Goal: Task Accomplishment & Management: Use online tool/utility

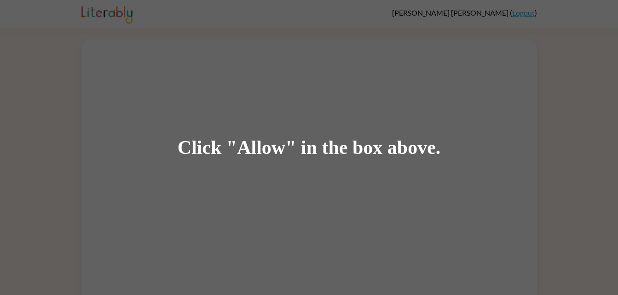
click at [341, 105] on div "Click "Allow" in the box above." at bounding box center [309, 147] width 618 height 295
click at [294, 181] on div "Click "Allow" in the box above." at bounding box center [309, 147] width 618 height 295
click at [283, 189] on div "Click "Allow" in the box above." at bounding box center [309, 147] width 618 height 295
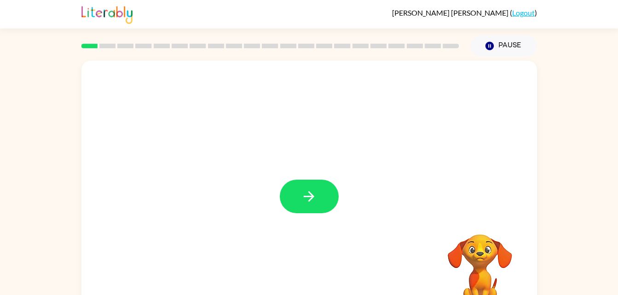
click at [318, 191] on button "button" at bounding box center [309, 197] width 59 height 34
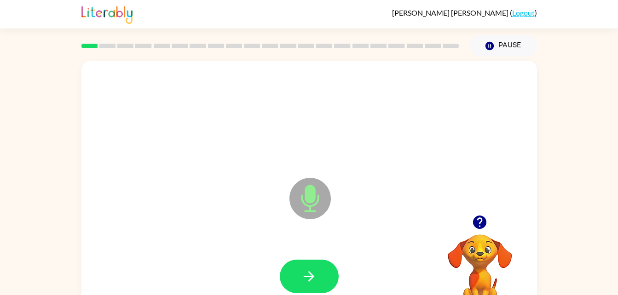
click at [321, 280] on button "button" at bounding box center [309, 277] width 59 height 34
click at [318, 277] on button "button" at bounding box center [309, 277] width 59 height 34
click at [301, 284] on icon "button" at bounding box center [309, 277] width 16 height 16
click at [328, 279] on button "button" at bounding box center [309, 277] width 59 height 34
click at [328, 278] on button "button" at bounding box center [309, 277] width 59 height 34
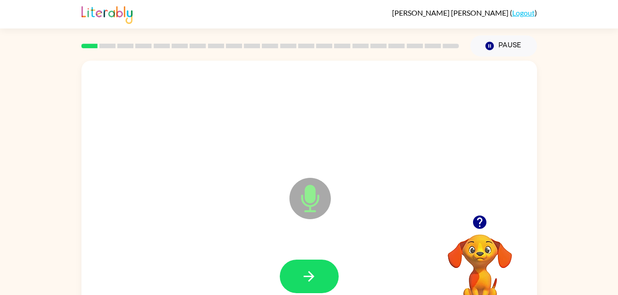
click at [328, 274] on button "button" at bounding box center [309, 277] width 59 height 34
click at [321, 277] on button "button" at bounding box center [309, 277] width 59 height 34
click at [329, 275] on button "button" at bounding box center [309, 277] width 59 height 34
click at [324, 279] on button "button" at bounding box center [309, 277] width 59 height 34
click at [313, 274] on icon "button" at bounding box center [309, 277] width 16 height 16
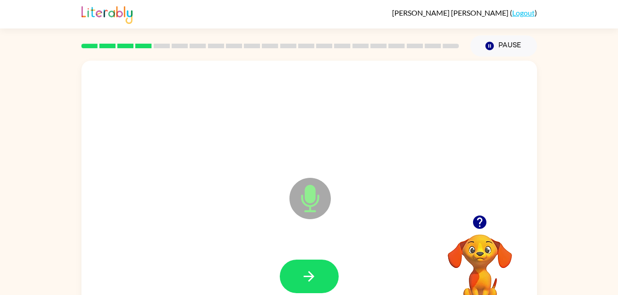
click at [312, 275] on icon "button" at bounding box center [309, 276] width 11 height 11
click at [317, 285] on button "button" at bounding box center [309, 277] width 59 height 34
click at [337, 280] on button "button" at bounding box center [309, 277] width 59 height 34
click at [319, 280] on button "button" at bounding box center [309, 277] width 59 height 34
click at [315, 277] on icon "button" at bounding box center [309, 277] width 16 height 16
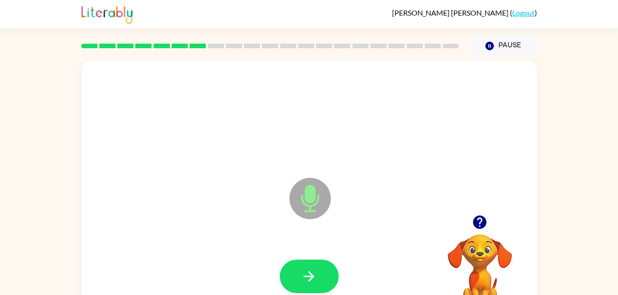
click at [308, 265] on button "button" at bounding box center [309, 277] width 59 height 34
click at [318, 278] on button "button" at bounding box center [309, 277] width 59 height 34
click at [327, 276] on button "button" at bounding box center [309, 277] width 59 height 34
click at [307, 281] on icon "button" at bounding box center [309, 277] width 16 height 16
click at [324, 276] on button "button" at bounding box center [309, 277] width 59 height 34
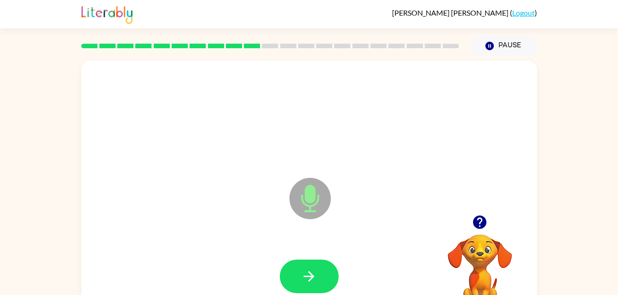
click at [317, 269] on button "button" at bounding box center [309, 277] width 59 height 34
click at [304, 268] on button "button" at bounding box center [309, 277] width 59 height 34
click at [314, 287] on button "button" at bounding box center [309, 277] width 59 height 34
click at [328, 289] on button "button" at bounding box center [309, 277] width 59 height 34
click at [306, 280] on icon "button" at bounding box center [309, 277] width 16 height 16
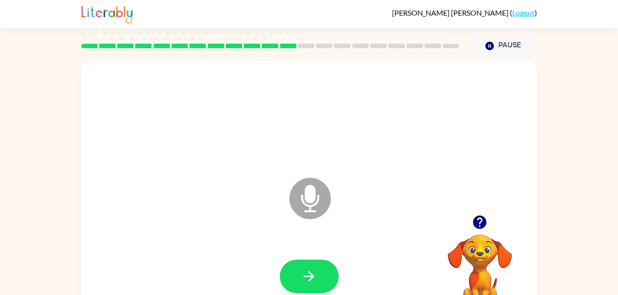
click at [328, 278] on button "button" at bounding box center [309, 277] width 59 height 34
click at [324, 277] on button "button" at bounding box center [309, 277] width 59 height 34
click at [321, 275] on button "button" at bounding box center [309, 277] width 59 height 34
click at [328, 273] on button "button" at bounding box center [309, 277] width 59 height 34
click at [303, 273] on icon "button" at bounding box center [309, 277] width 16 height 16
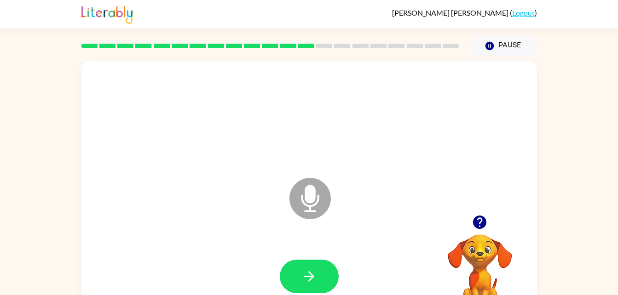
click at [175, 94] on div at bounding box center [309, 116] width 437 height 75
click at [321, 288] on button "button" at bounding box center [309, 277] width 59 height 34
click at [302, 280] on icon "button" at bounding box center [309, 277] width 16 height 16
click at [311, 279] on icon "button" at bounding box center [309, 276] width 11 height 11
click at [317, 266] on button "button" at bounding box center [309, 277] width 59 height 34
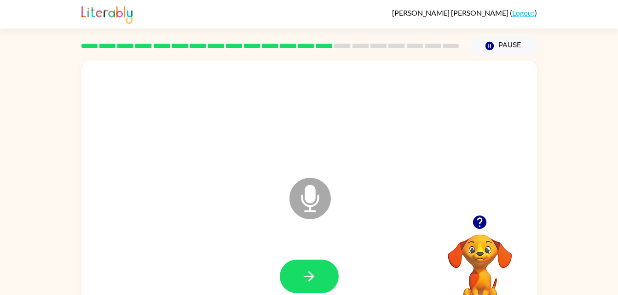
click at [479, 221] on icon "button" at bounding box center [479, 222] width 13 height 13
click at [306, 261] on button "button" at bounding box center [309, 277] width 59 height 34
click at [288, 285] on button "button" at bounding box center [309, 277] width 59 height 34
click at [312, 274] on icon "button" at bounding box center [309, 277] width 16 height 16
click at [328, 277] on button "button" at bounding box center [309, 277] width 59 height 34
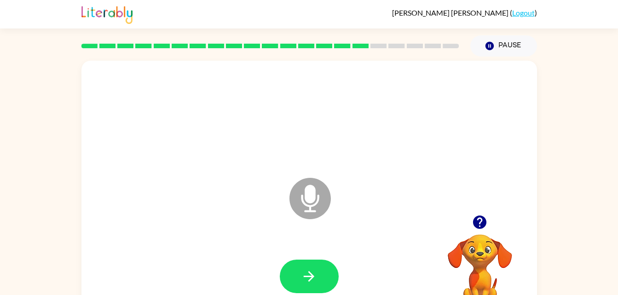
click at [322, 273] on button "button" at bounding box center [309, 277] width 59 height 34
click at [294, 273] on button "button" at bounding box center [309, 277] width 59 height 34
click at [294, 279] on button "button" at bounding box center [309, 277] width 59 height 34
click at [300, 285] on button "button" at bounding box center [309, 277] width 59 height 34
click at [303, 274] on icon "button" at bounding box center [309, 277] width 16 height 16
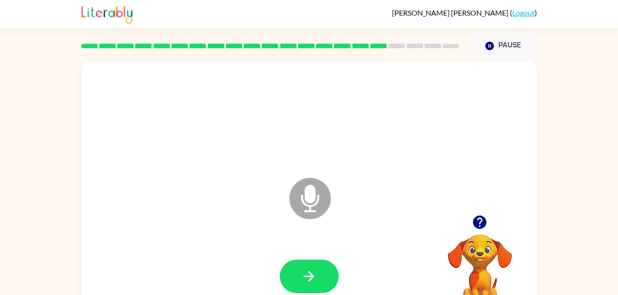
click at [300, 277] on button "button" at bounding box center [309, 277] width 59 height 34
click at [478, 216] on icon "button" at bounding box center [480, 222] width 16 height 16
click at [303, 276] on icon "button" at bounding box center [309, 277] width 16 height 16
click at [315, 275] on icon "button" at bounding box center [309, 277] width 16 height 16
click at [175, 94] on div at bounding box center [309, 116] width 437 height 75
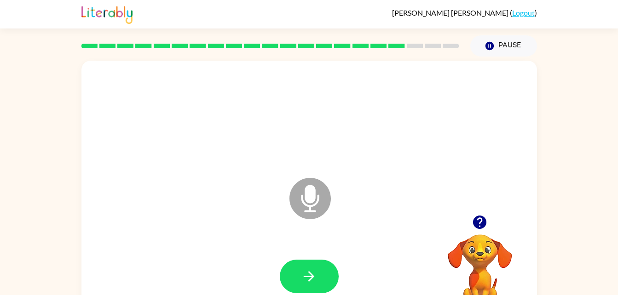
click at [297, 280] on button "button" at bounding box center [309, 277] width 59 height 34
click at [323, 287] on button "button" at bounding box center [309, 277] width 59 height 34
click at [318, 274] on button "button" at bounding box center [309, 277] width 59 height 34
click at [309, 276] on icon "button" at bounding box center [309, 276] width 11 height 11
click at [316, 278] on icon "button" at bounding box center [309, 277] width 16 height 16
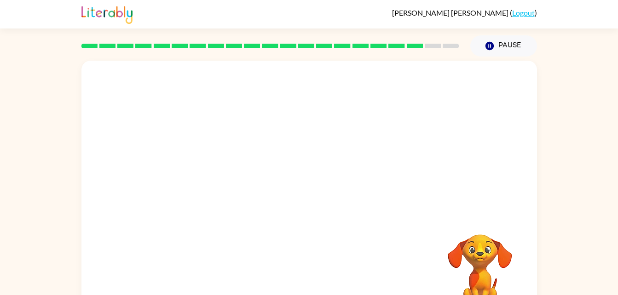
click at [175, 94] on div at bounding box center [309, 116] width 437 height 75
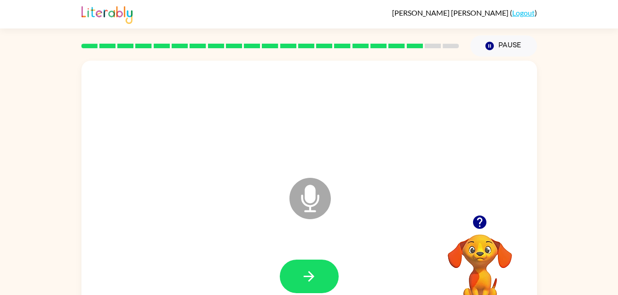
click at [311, 276] on icon "button" at bounding box center [309, 276] width 11 height 11
click at [301, 267] on button "button" at bounding box center [309, 277] width 59 height 34
click at [305, 277] on icon "button" at bounding box center [309, 277] width 16 height 16
click at [308, 272] on icon "button" at bounding box center [309, 277] width 16 height 16
click at [320, 271] on button "button" at bounding box center [309, 277] width 59 height 34
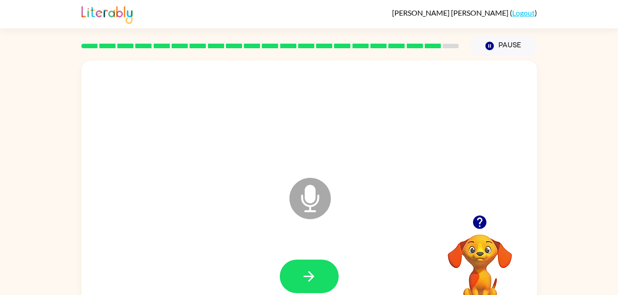
click at [308, 288] on button "button" at bounding box center [309, 277] width 59 height 34
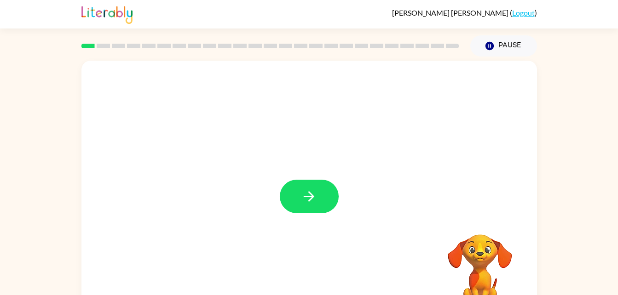
click at [318, 205] on button "button" at bounding box center [309, 197] width 59 height 34
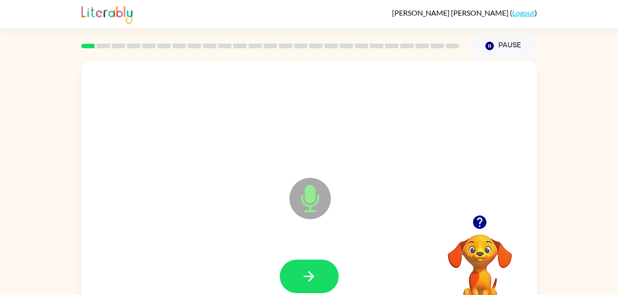
click at [309, 270] on icon "button" at bounding box center [309, 277] width 16 height 16
click at [304, 281] on icon "button" at bounding box center [309, 277] width 16 height 16
click at [316, 272] on icon "button" at bounding box center [309, 277] width 16 height 16
click at [297, 266] on button "button" at bounding box center [309, 277] width 59 height 34
click at [305, 269] on icon "button" at bounding box center [309, 277] width 16 height 16
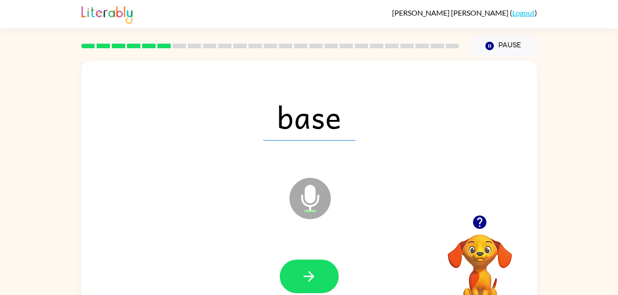
click at [301, 271] on icon "button" at bounding box center [309, 277] width 16 height 16
click at [320, 277] on button "button" at bounding box center [309, 277] width 59 height 34
click at [308, 271] on icon "button" at bounding box center [309, 277] width 16 height 16
click at [320, 278] on button "button" at bounding box center [309, 277] width 59 height 34
click at [323, 265] on button "button" at bounding box center [309, 277] width 59 height 34
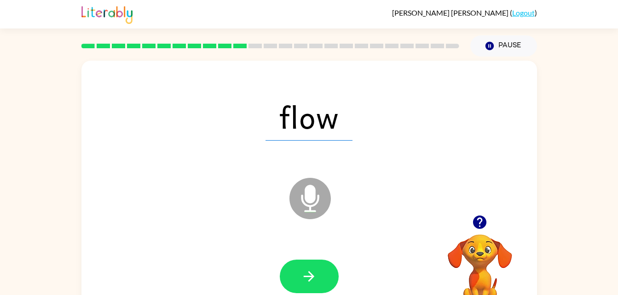
click at [312, 271] on icon "button" at bounding box center [309, 277] width 16 height 16
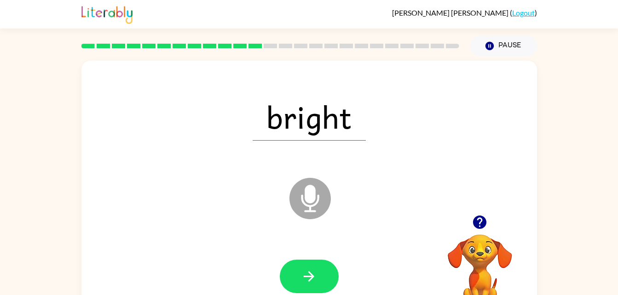
click at [329, 276] on button "button" at bounding box center [309, 277] width 59 height 34
click at [315, 280] on icon "button" at bounding box center [309, 277] width 16 height 16
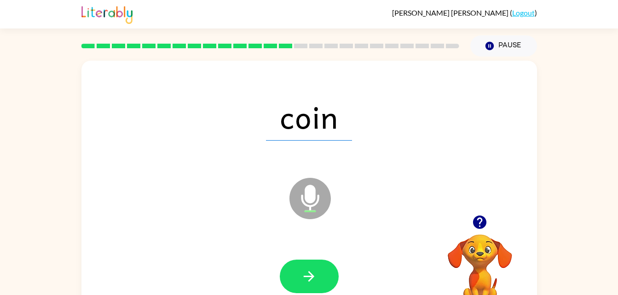
click at [314, 285] on button "button" at bounding box center [309, 277] width 59 height 34
click at [320, 279] on button "button" at bounding box center [309, 277] width 59 height 34
click at [324, 283] on button "button" at bounding box center [309, 277] width 59 height 34
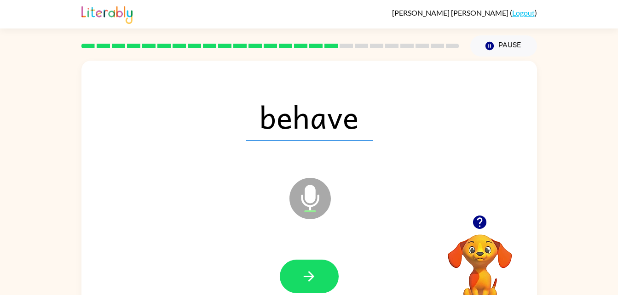
click at [317, 281] on button "button" at bounding box center [309, 277] width 59 height 34
click at [326, 277] on button "button" at bounding box center [309, 277] width 59 height 34
click at [323, 283] on button "button" at bounding box center [309, 277] width 59 height 34
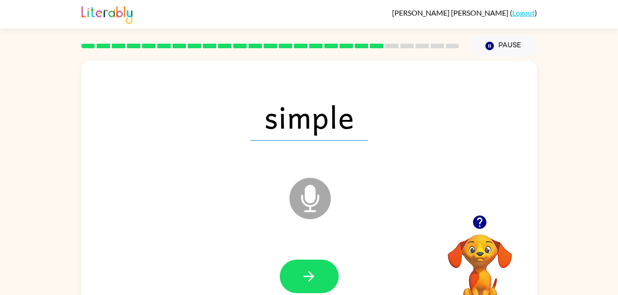
click at [318, 278] on button "button" at bounding box center [309, 277] width 59 height 34
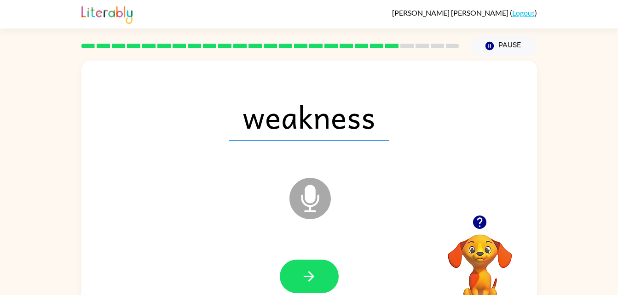
click at [316, 283] on icon "button" at bounding box center [309, 277] width 16 height 16
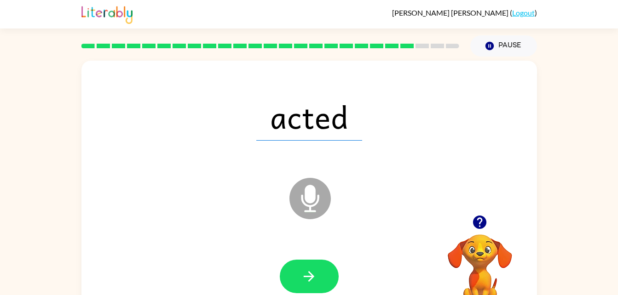
click at [320, 278] on button "button" at bounding box center [309, 277] width 59 height 34
click at [317, 278] on icon "button" at bounding box center [309, 277] width 16 height 16
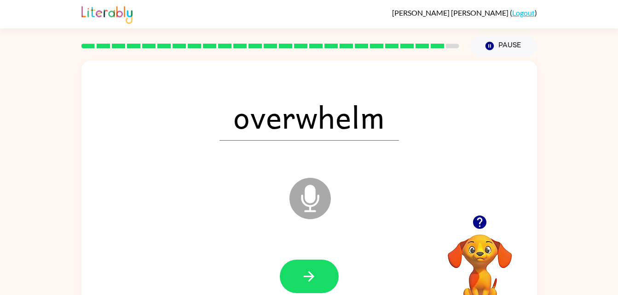
click at [319, 274] on button "button" at bounding box center [309, 277] width 59 height 34
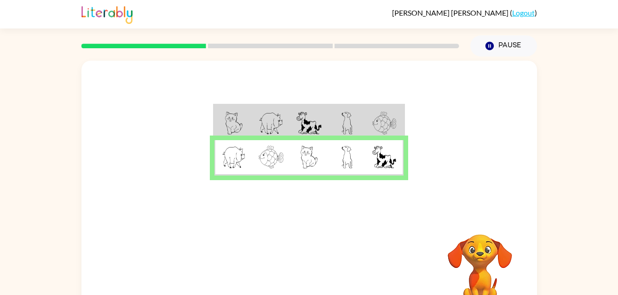
click at [241, 120] on img at bounding box center [233, 123] width 17 height 23
click at [242, 112] on img at bounding box center [233, 123] width 17 height 23
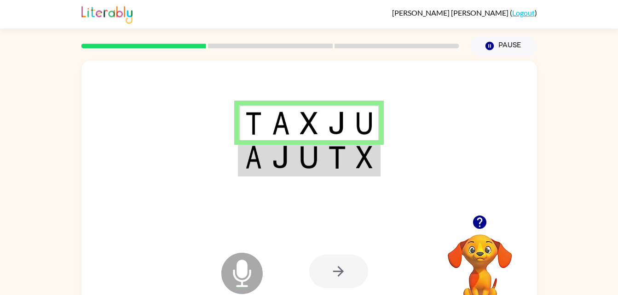
click at [245, 166] on img at bounding box center [253, 157] width 17 height 23
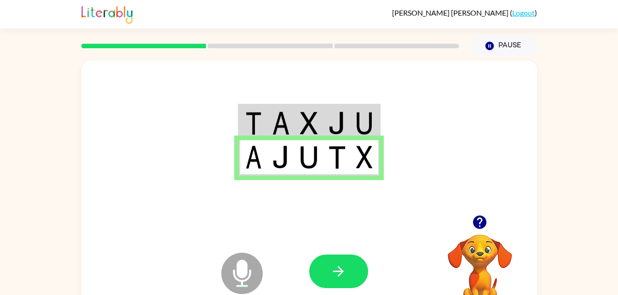
click at [344, 276] on icon "button" at bounding box center [338, 272] width 16 height 16
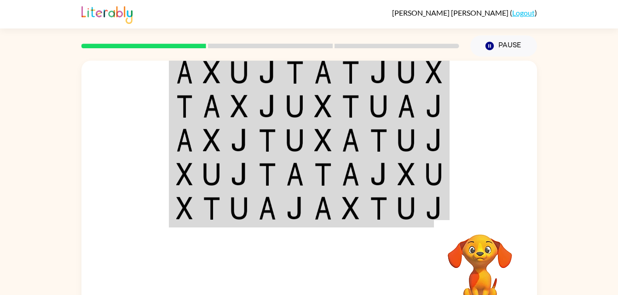
click at [414, 62] on img at bounding box center [406, 72] width 17 height 23
click at [408, 74] on img at bounding box center [406, 72] width 17 height 23
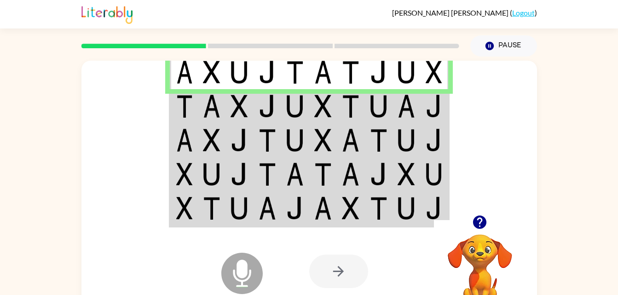
click at [266, 110] on img at bounding box center [267, 106] width 17 height 23
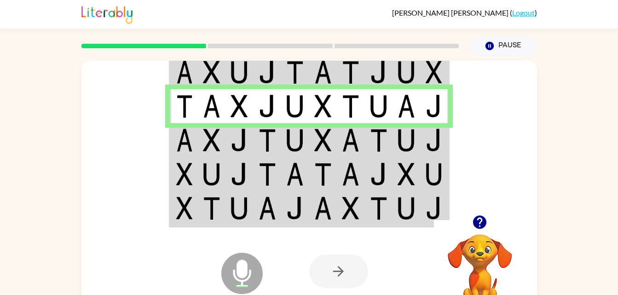
click at [200, 140] on td at bounding box center [212, 140] width 28 height 34
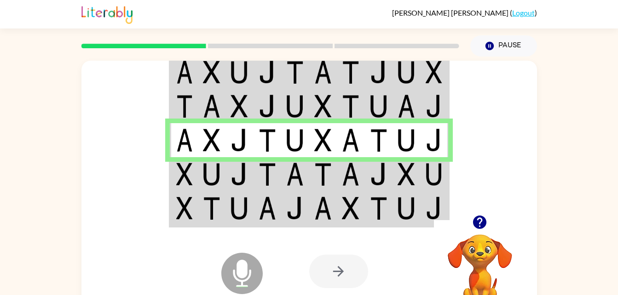
click at [295, 174] on img at bounding box center [294, 174] width 17 height 23
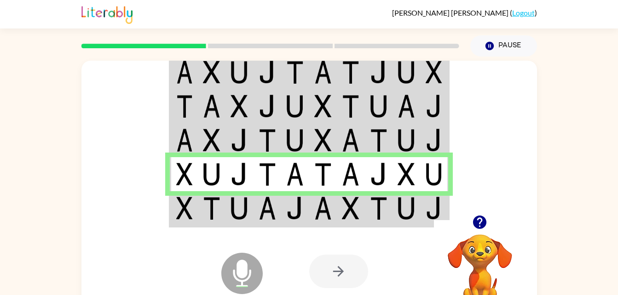
click at [293, 217] on img at bounding box center [294, 208] width 17 height 23
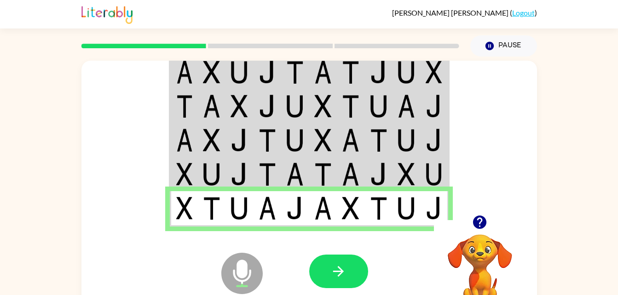
click at [351, 277] on button "button" at bounding box center [338, 272] width 59 height 34
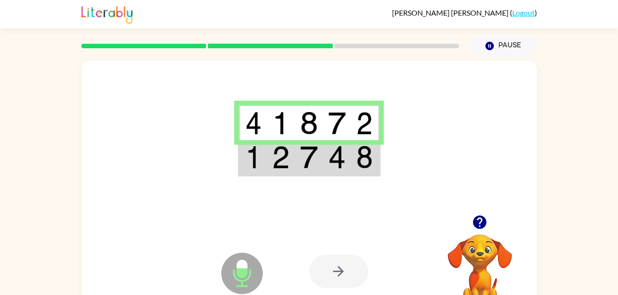
click at [373, 160] on td at bounding box center [365, 157] width 28 height 35
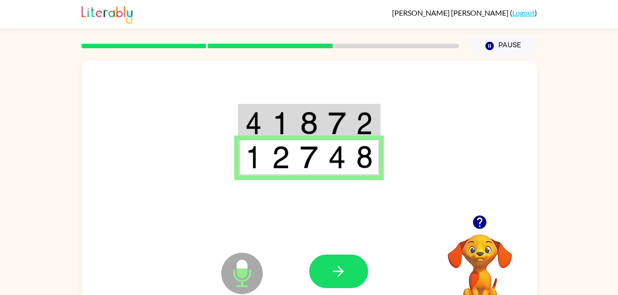
click at [358, 264] on button "button" at bounding box center [338, 272] width 59 height 34
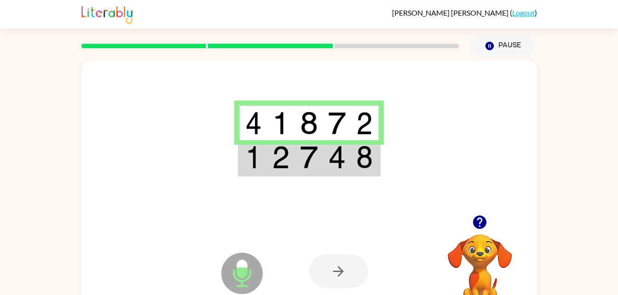
click at [338, 164] on img at bounding box center [336, 157] width 17 height 23
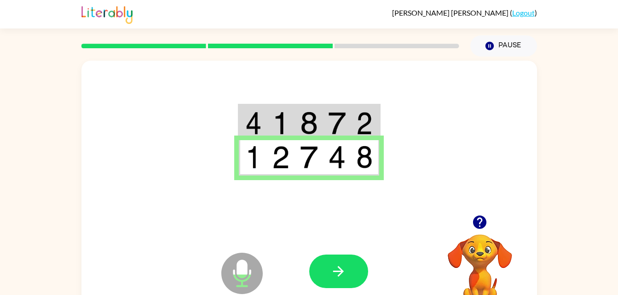
click at [339, 273] on icon "button" at bounding box center [338, 272] width 16 height 16
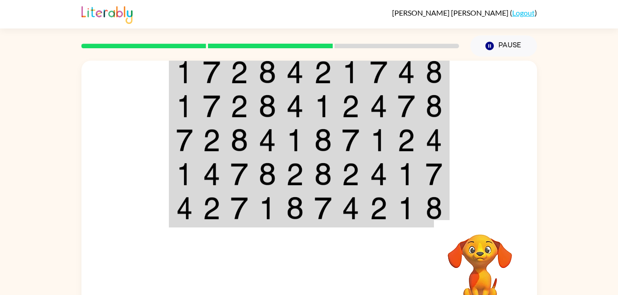
click at [421, 160] on td at bounding box center [435, 174] width 28 height 34
click at [317, 64] on img at bounding box center [322, 72] width 17 height 23
click at [308, 71] on td at bounding box center [295, 71] width 28 height 35
click at [282, 81] on td at bounding box center [295, 71] width 28 height 35
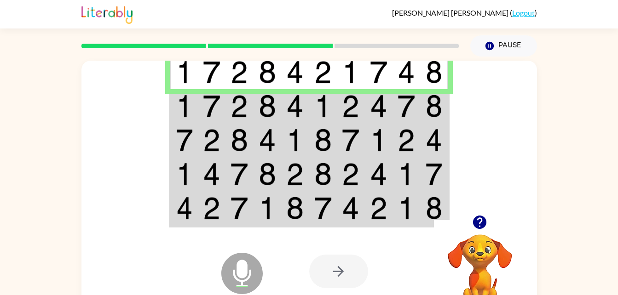
click at [173, 113] on td at bounding box center [184, 106] width 28 height 34
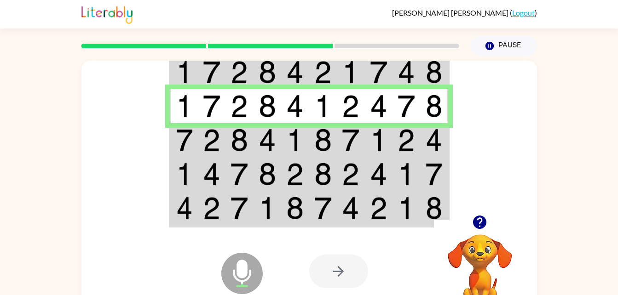
click at [334, 146] on td at bounding box center [323, 140] width 28 height 34
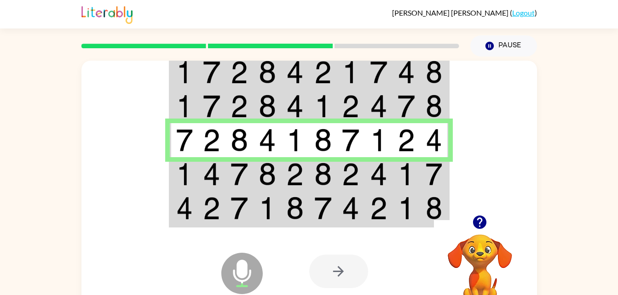
click at [189, 179] on img at bounding box center [184, 174] width 17 height 23
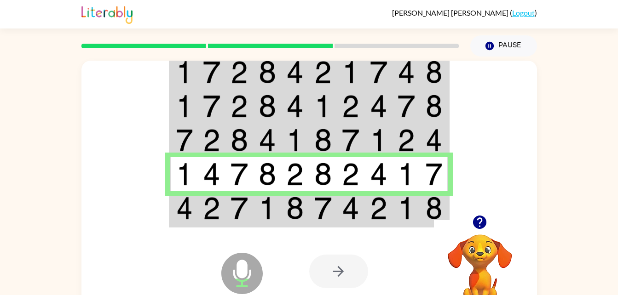
click at [311, 213] on td at bounding box center [323, 208] width 28 height 35
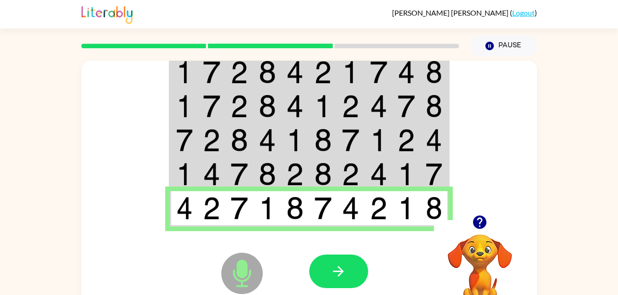
click at [373, 65] on img at bounding box center [378, 72] width 17 height 23
click at [349, 258] on button "button" at bounding box center [338, 272] width 59 height 34
